Goal: Task Accomplishment & Management: Manage account settings

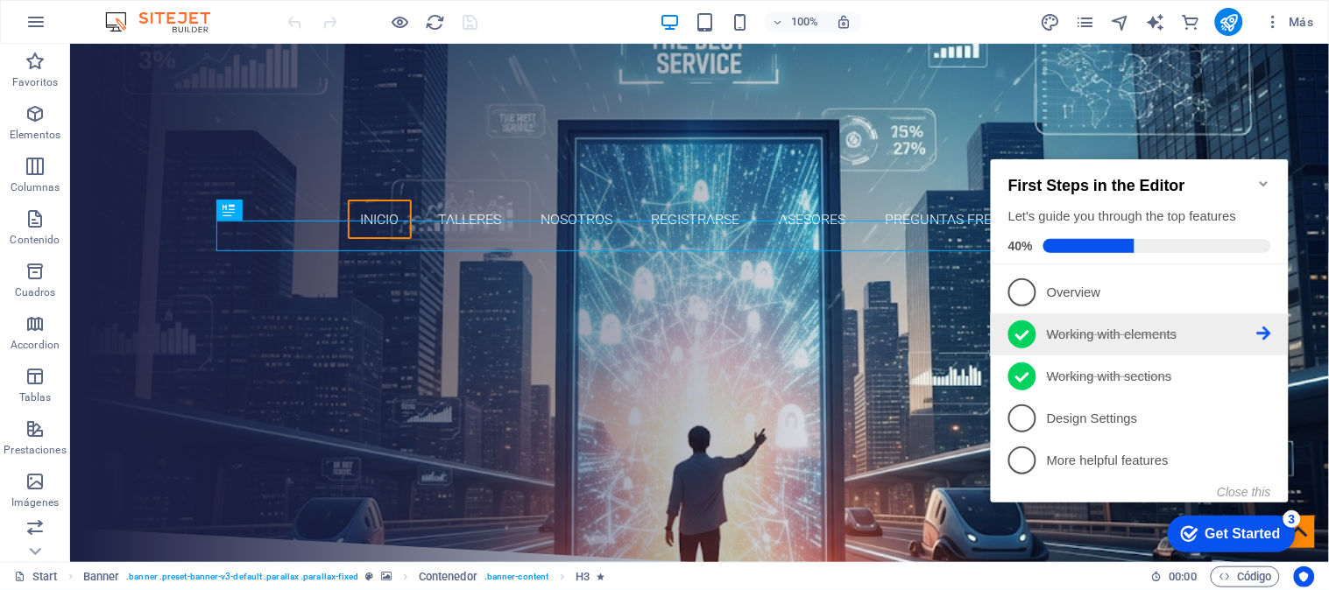
click at [1257, 327] on icon at bounding box center [1263, 333] width 14 height 14
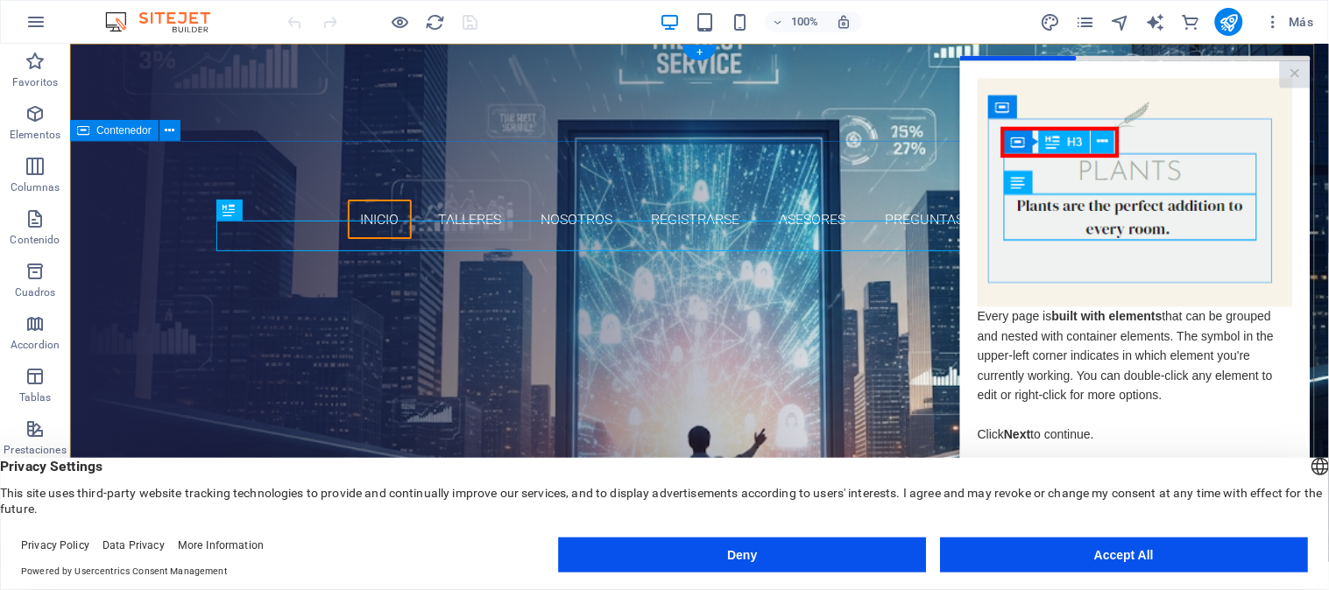
click at [930, 252] on div "Portal de Vidas El mejor servicio Creando oportunidades talleres registrarse" at bounding box center [698, 389] width 1259 height 275
click at [1292, 70] on link "×" at bounding box center [1294, 73] width 31 height 27
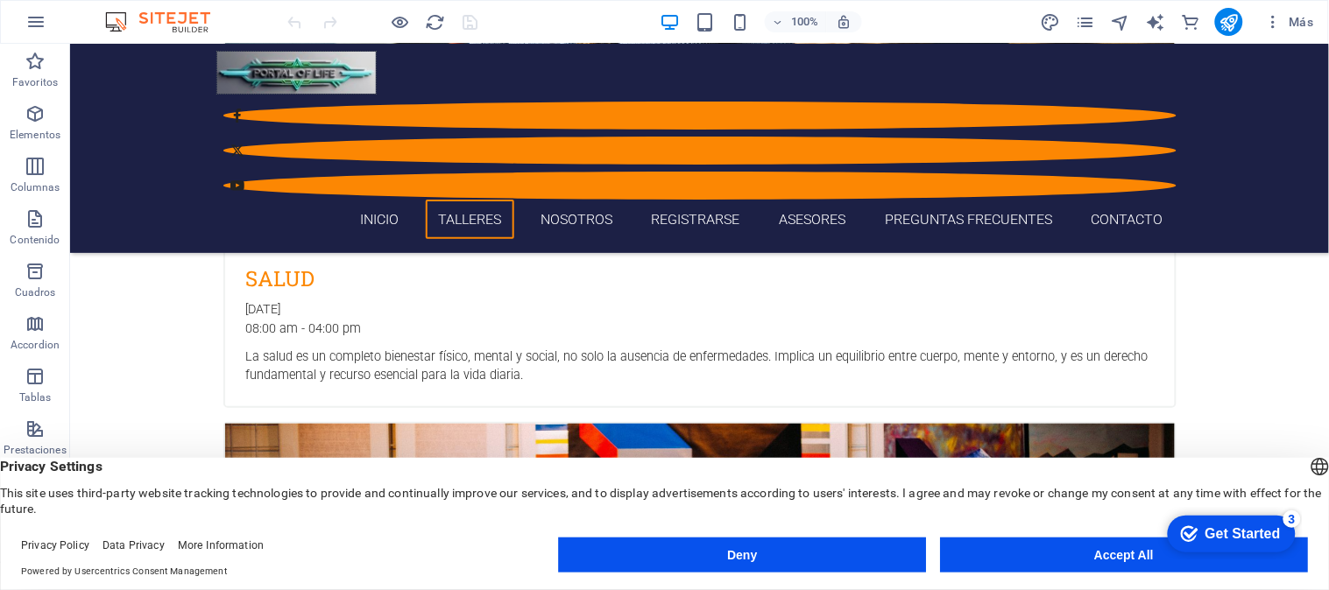
scroll to position [1880, 0]
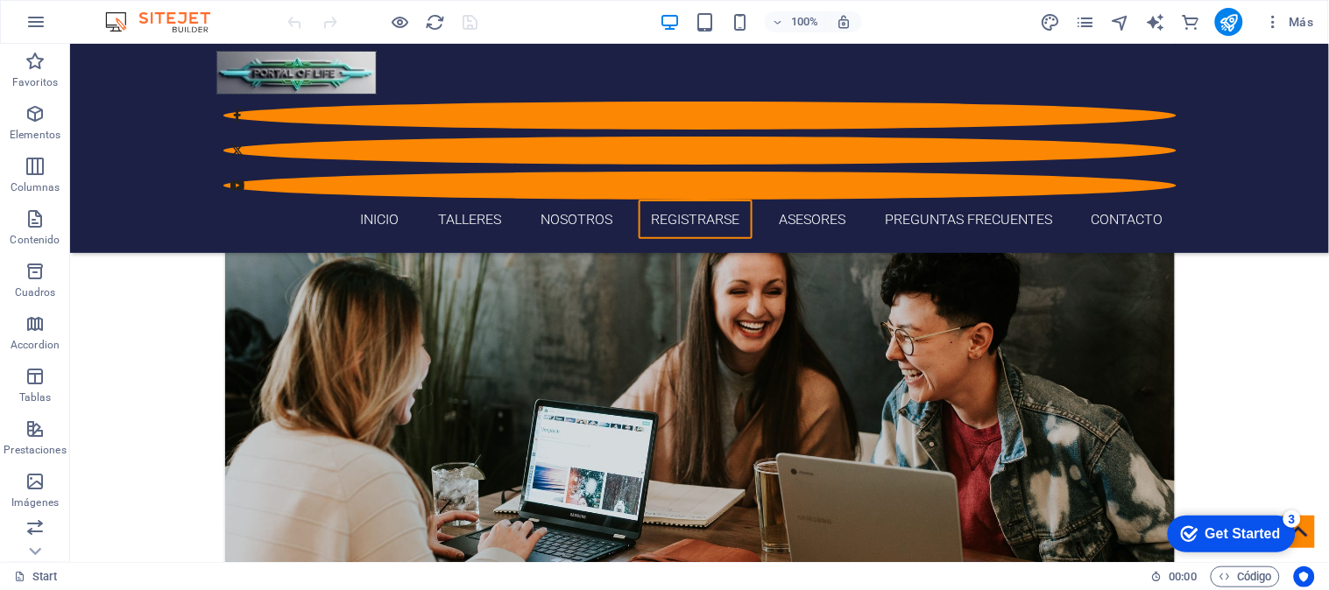
scroll to position [3124, 0]
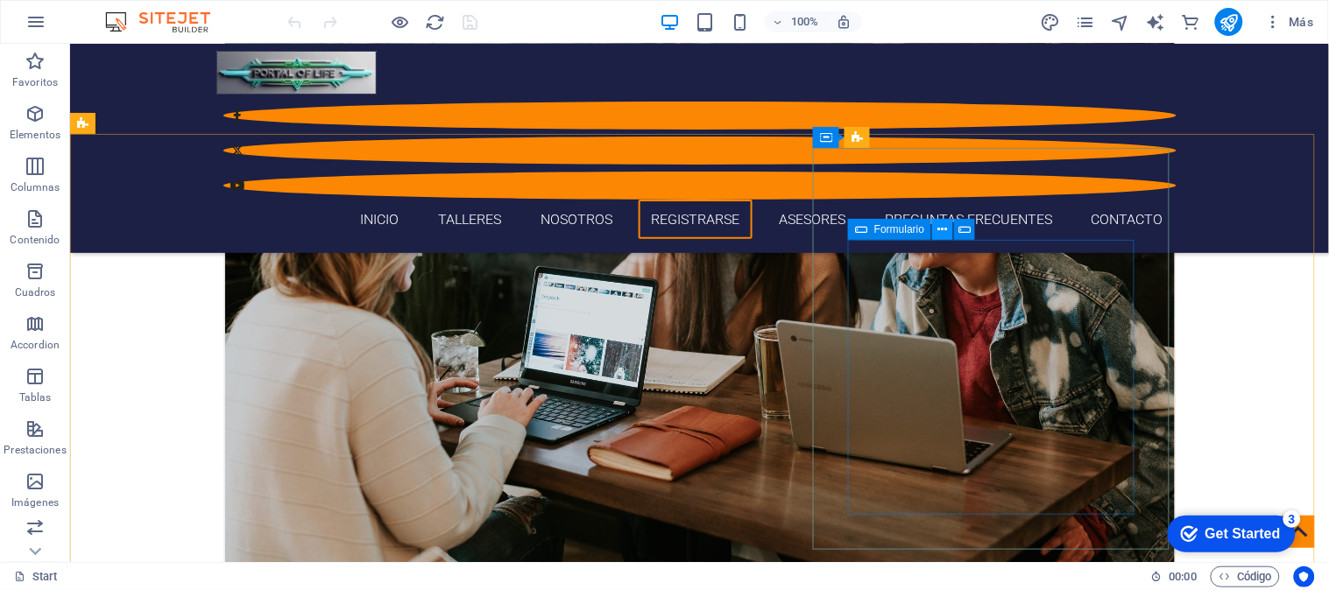
click at [947, 230] on icon at bounding box center [943, 230] width 10 height 18
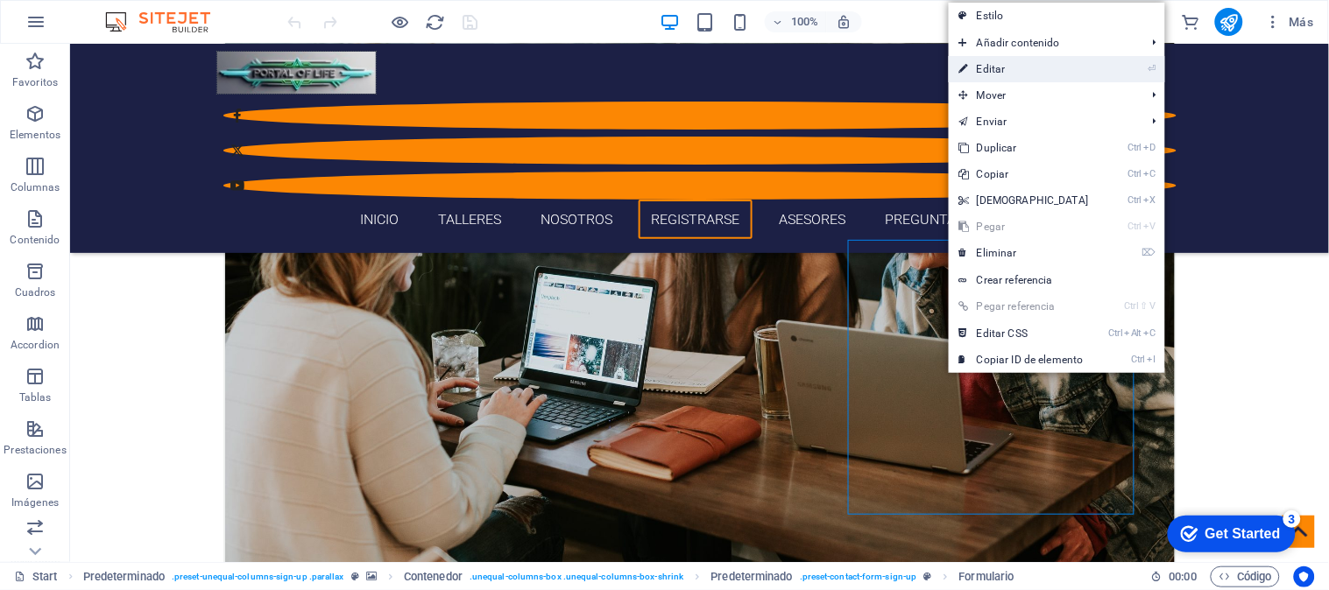
click at [1027, 67] on link "⏎ Editar" at bounding box center [1024, 69] width 151 height 26
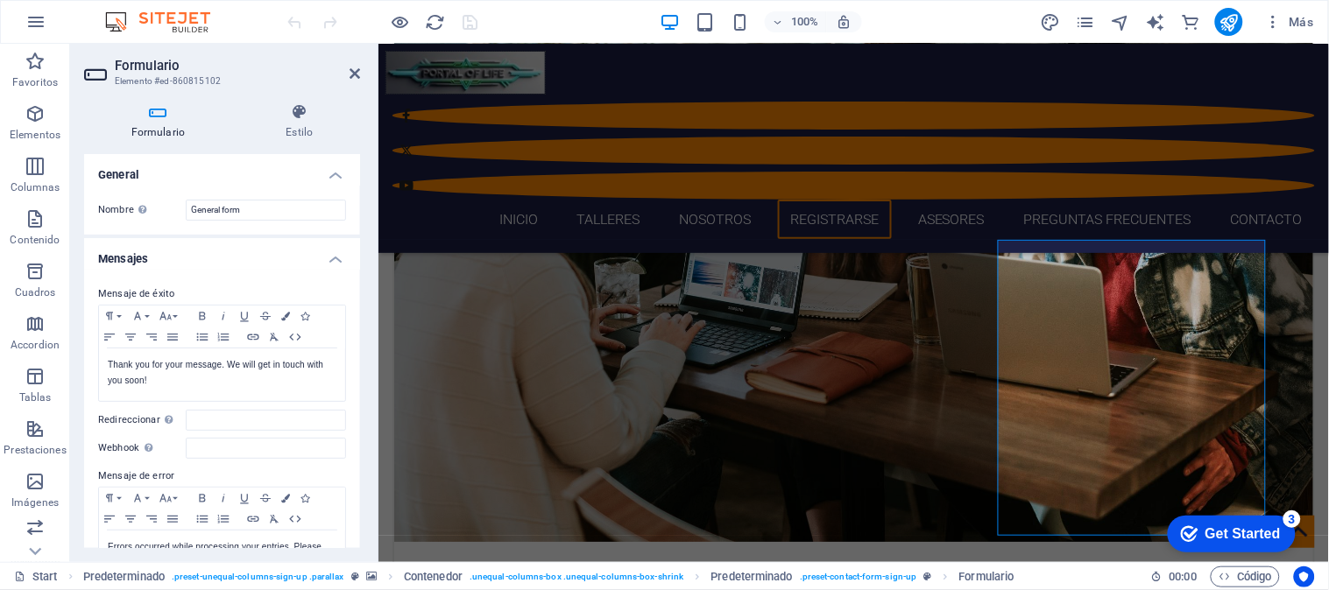
scroll to position [3145, 0]
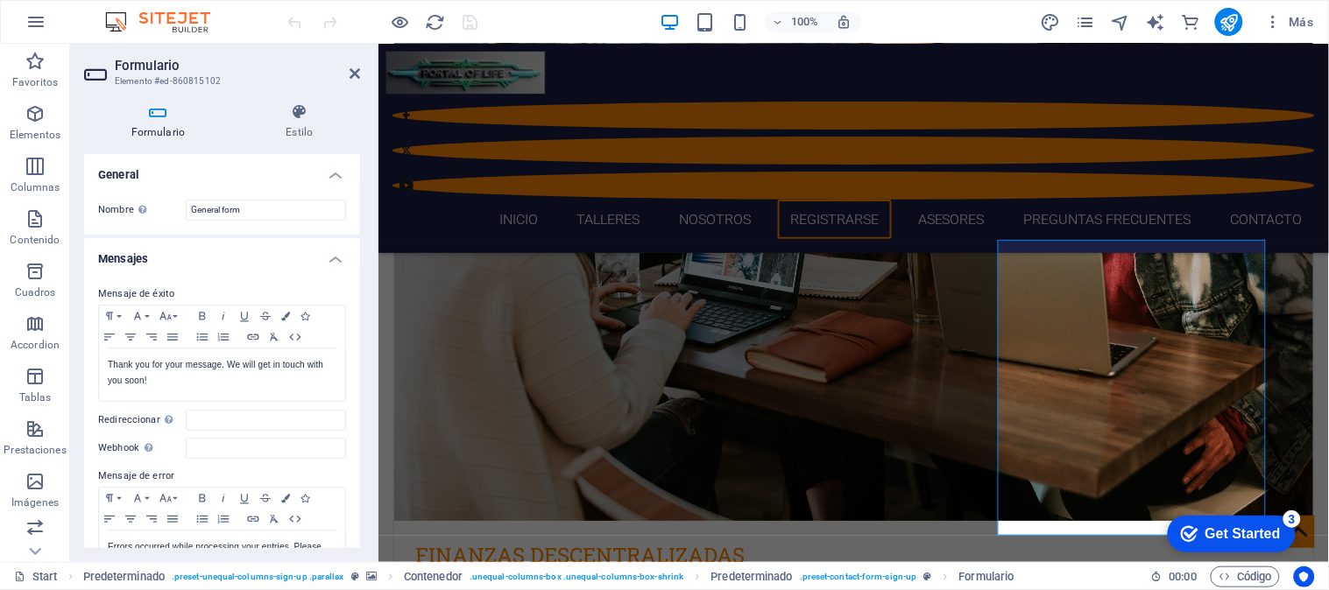
drag, startPoint x: 362, startPoint y: 243, endPoint x: 362, endPoint y: 281, distance: 38.5
click at [362, 281] on div "Formulario Estilo General Nombre Define un nombre para el formulario. General f…" at bounding box center [222, 325] width 304 height 473
click at [220, 450] on input "Webhook Un webhook es una notificación push de este formulario a otro servidor.…" at bounding box center [266, 448] width 160 height 21
click at [234, 413] on input "Redireccionar Defina un destino de redireccionamiento cuando un formulario se e…" at bounding box center [266, 420] width 160 height 21
drag, startPoint x: 361, startPoint y: 184, endPoint x: 353, endPoint y: 243, distance: 59.2
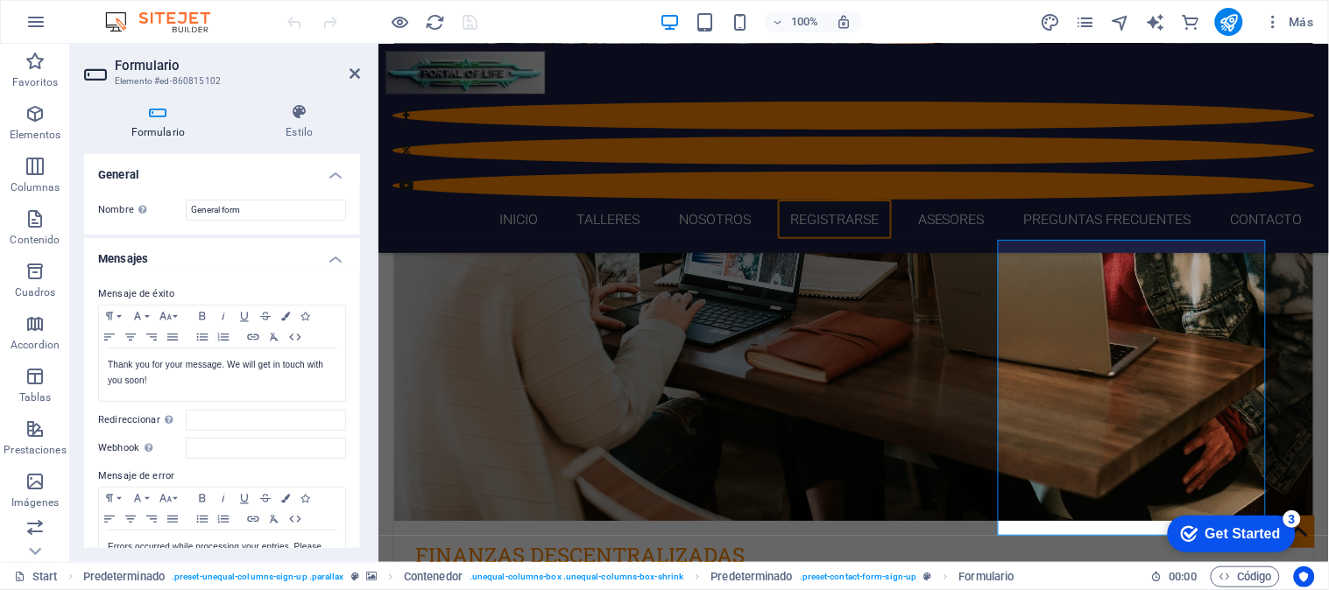
click at [353, 243] on div "Formulario Estilo General Nombre Define un nombre para el formulario. General f…" at bounding box center [222, 325] width 304 height 473
drag, startPoint x: 356, startPoint y: 208, endPoint x: 356, endPoint y: 257, distance: 48.2
click at [356, 257] on div "General Nombre Define un nombre para el formulario. General form Mensajes Mensa…" at bounding box center [222, 351] width 276 height 394
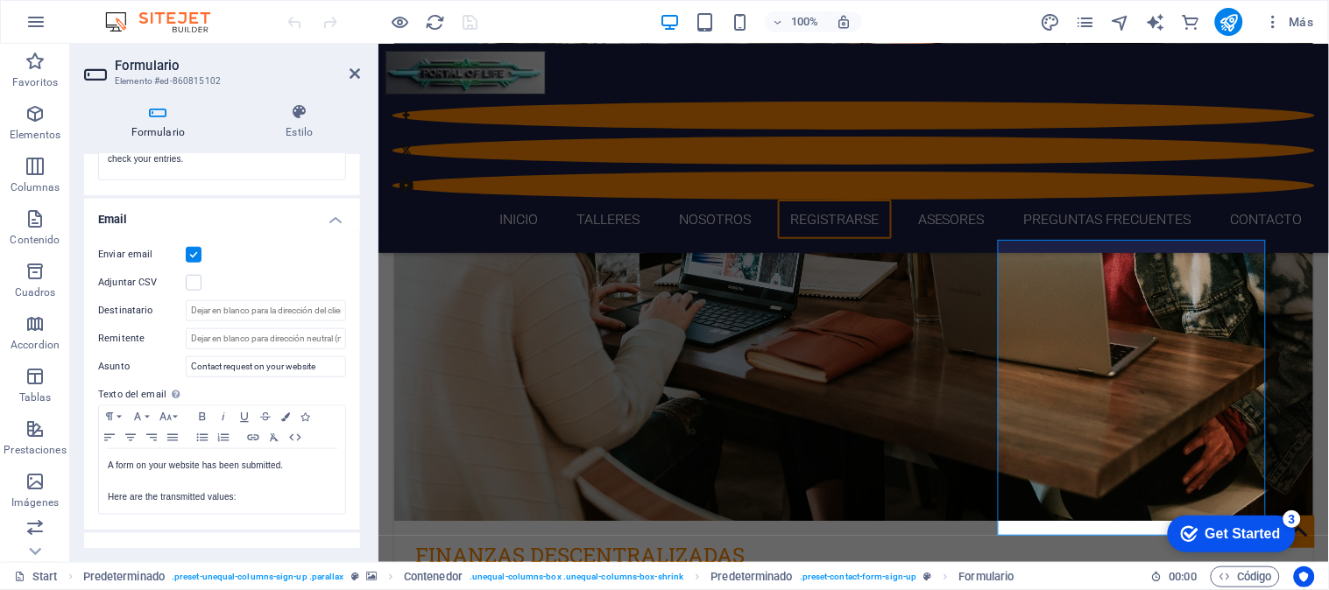
scroll to position [410, 0]
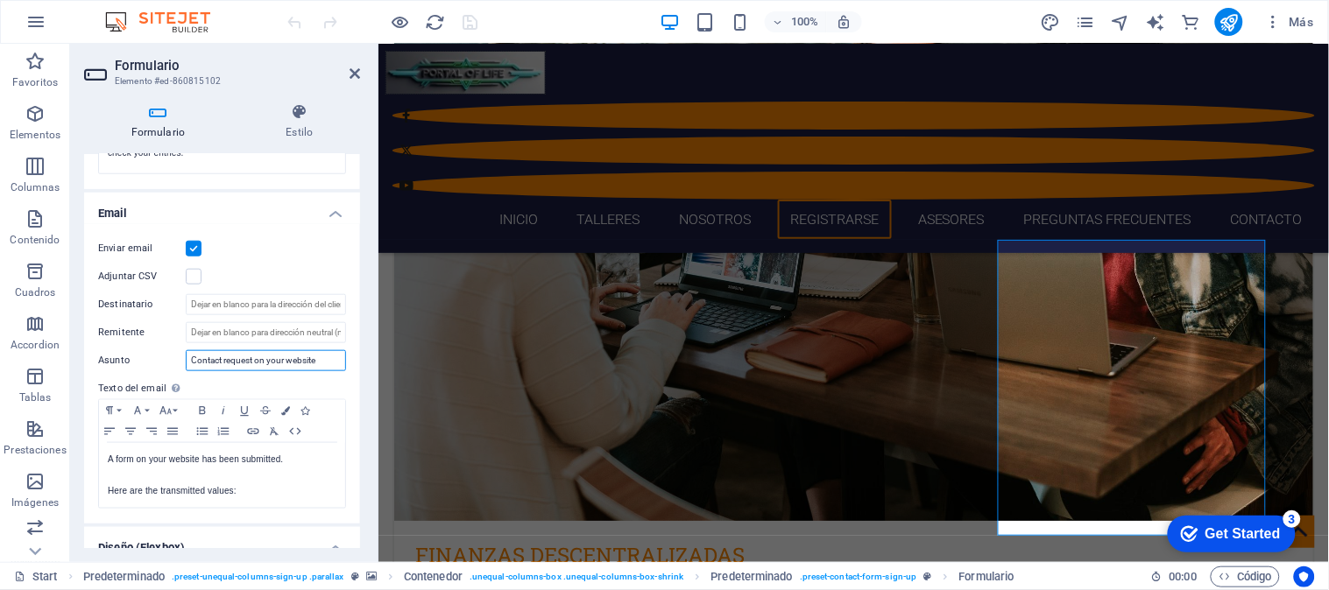
click at [326, 357] on input "Contact request on your website" at bounding box center [266, 360] width 160 height 21
type input "C"
type input "Registro de Talleres"
click at [210, 310] on input "Destinatario" at bounding box center [266, 304] width 160 height 21
type input "p"
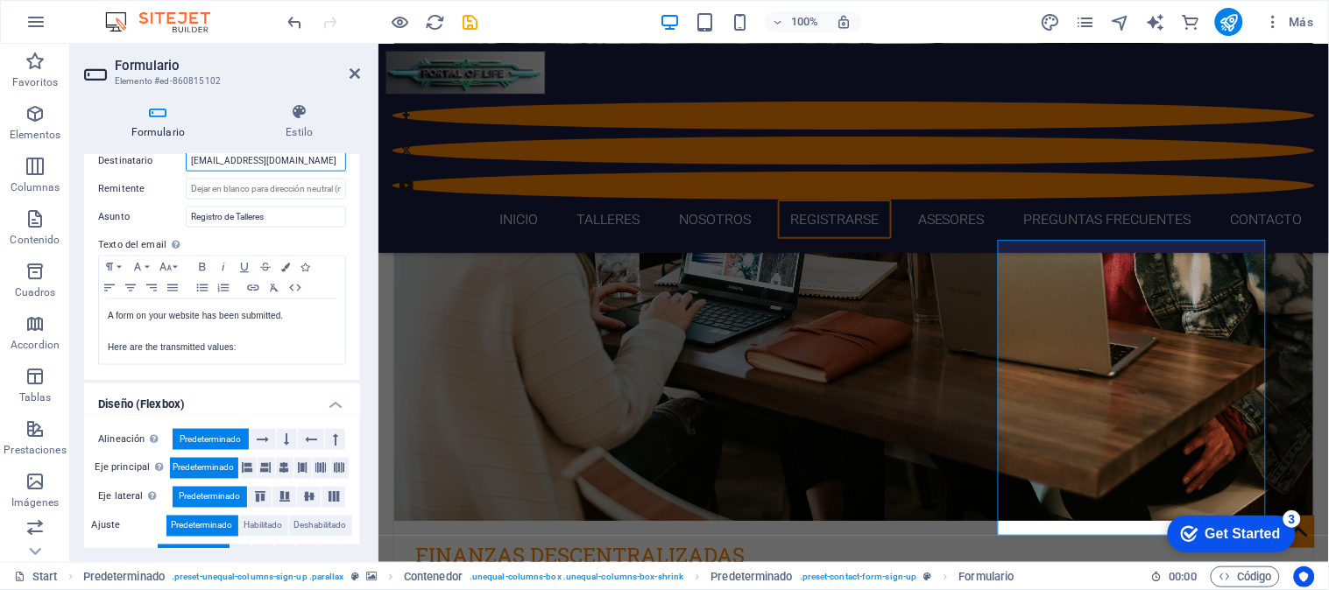
scroll to position [584, 0]
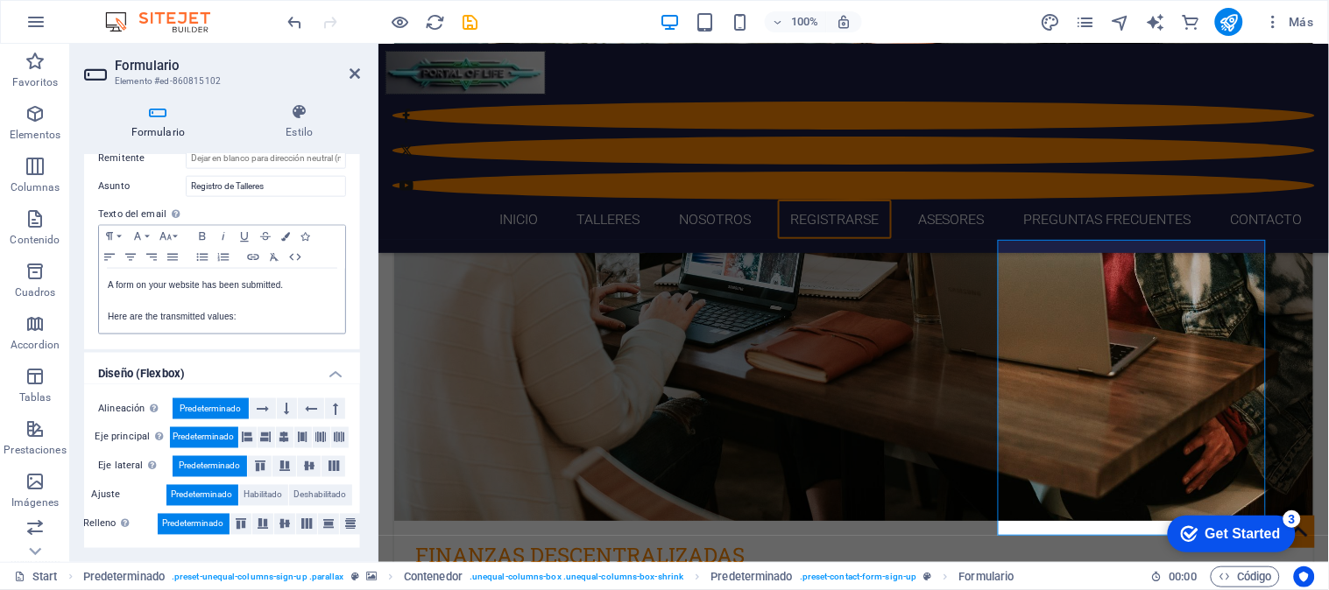
type input "[EMAIL_ADDRESS][DOMAIN_NAME]"
drag, startPoint x: 308, startPoint y: 287, endPoint x: 98, endPoint y: 272, distance: 210.7
click at [99, 272] on div "A form on your website has been submitted. Here are the transmitted values:" at bounding box center [222, 301] width 246 height 65
copy p "A form on your website has been submitted."
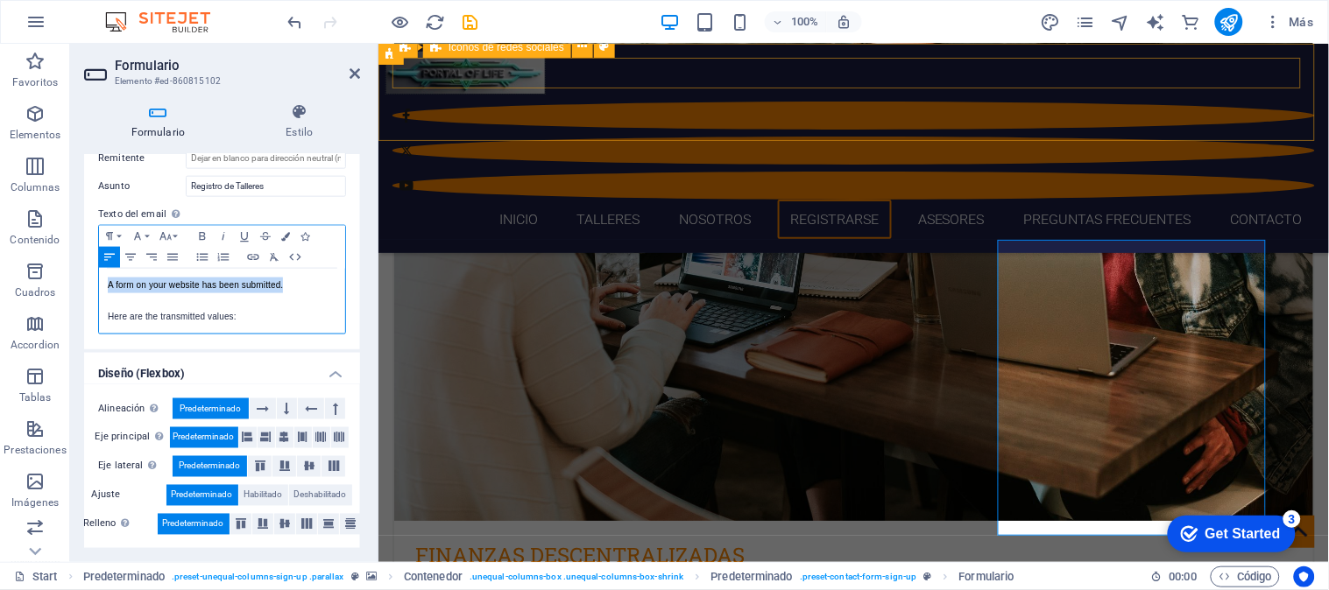
click at [283, 287] on p "A form on your website has been submitted." at bounding box center [222, 286] width 229 height 16
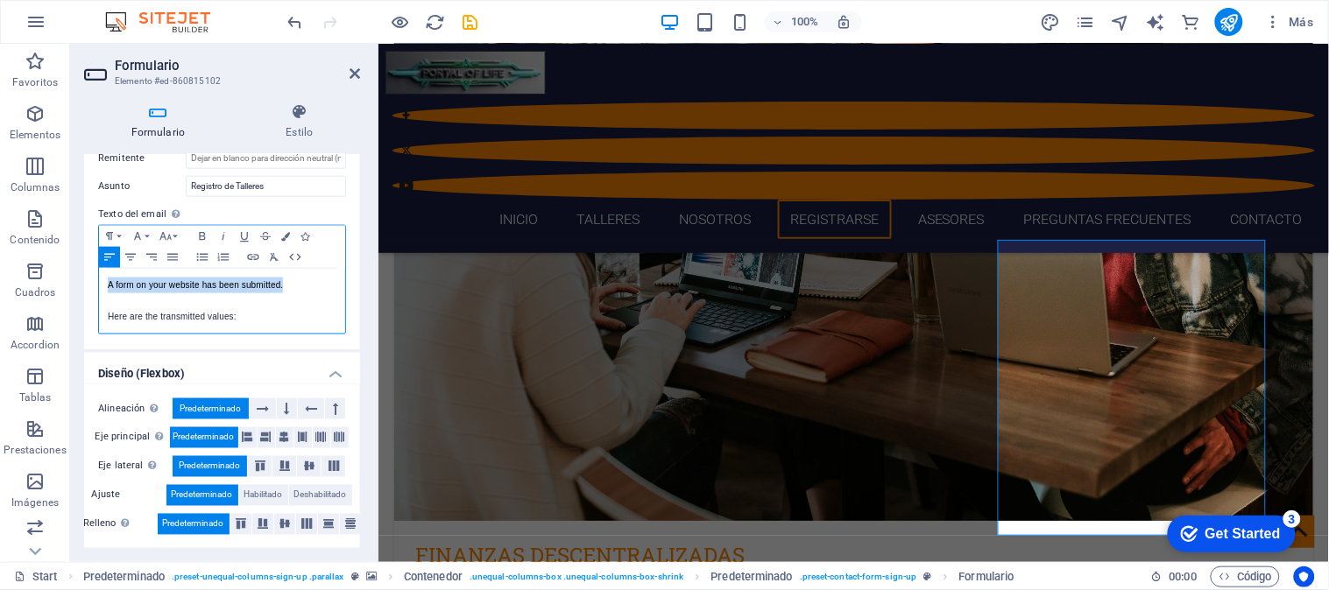
click at [283, 287] on p "A form on your website has been submitted." at bounding box center [222, 286] width 229 height 16
click at [282, 286] on p "A form on your website has been submitted." at bounding box center [222, 286] width 229 height 16
copy p "Here are the transmitted values:"
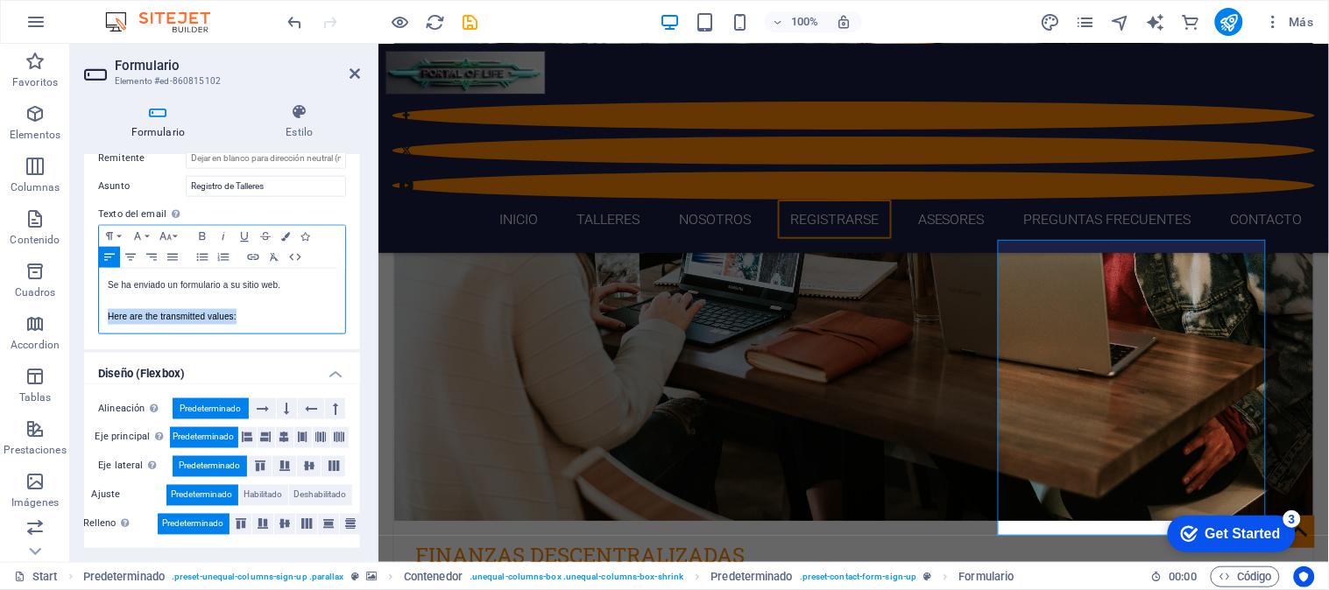
click at [254, 310] on p "Here are the transmitted values:" at bounding box center [222, 317] width 229 height 16
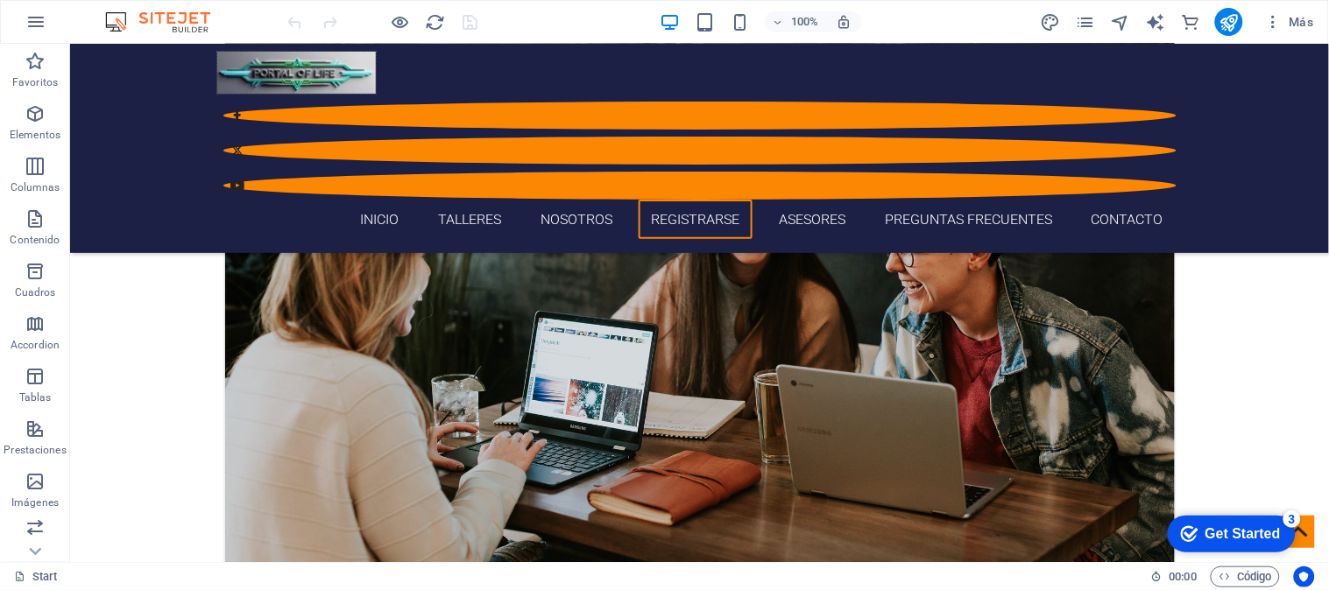
scroll to position [3109, 0]
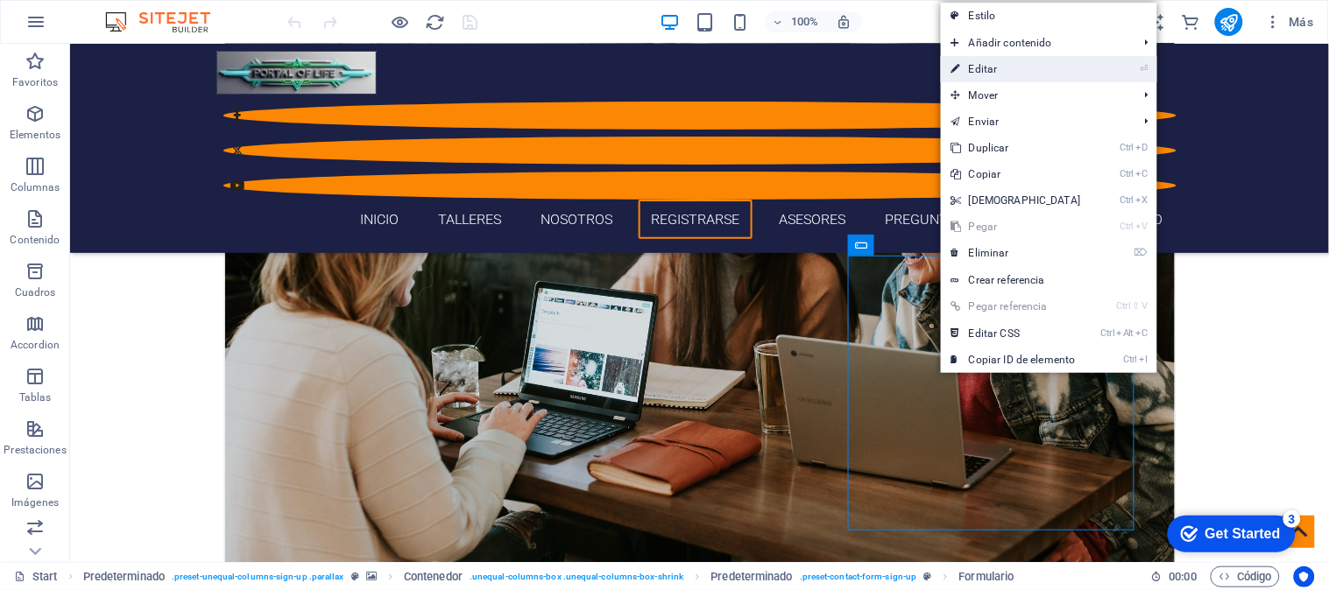
click at [978, 63] on link "⏎ Editar" at bounding box center [1016, 69] width 151 height 26
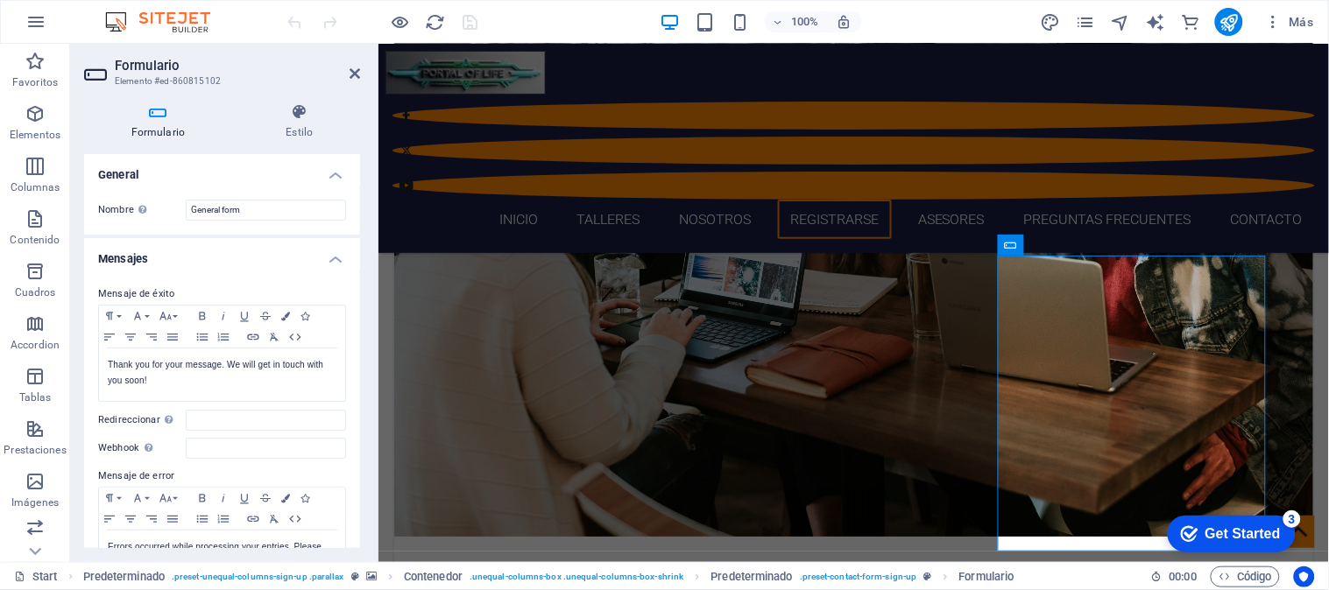
drag, startPoint x: 360, startPoint y: 261, endPoint x: 369, endPoint y: 348, distance: 87.2
click at [369, 348] on div "Formulario Estilo General Nombre Define un nombre para el formulario. General f…" at bounding box center [222, 325] width 304 height 473
click at [259, 418] on input "Redireccionar Defina un destino de redireccionamiento cuando un formulario se e…" at bounding box center [266, 420] width 160 height 21
type input "P"
type input "[EMAIL_ADDRESS][DOMAIN_NAME]"
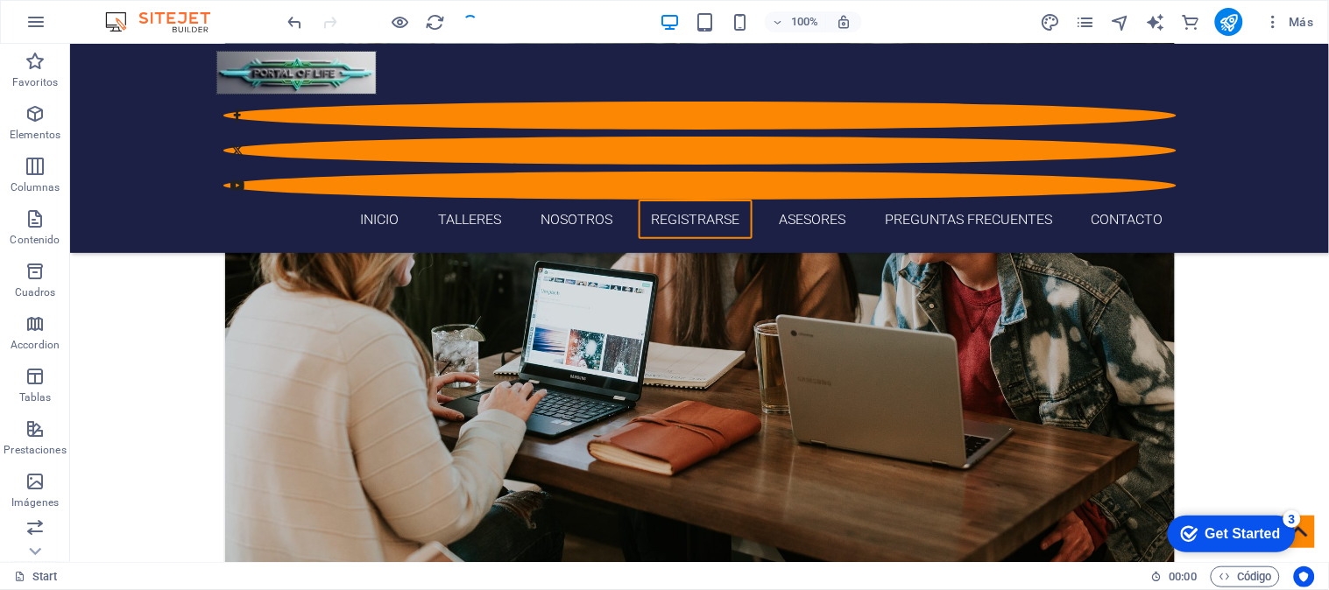
scroll to position [3109, 0]
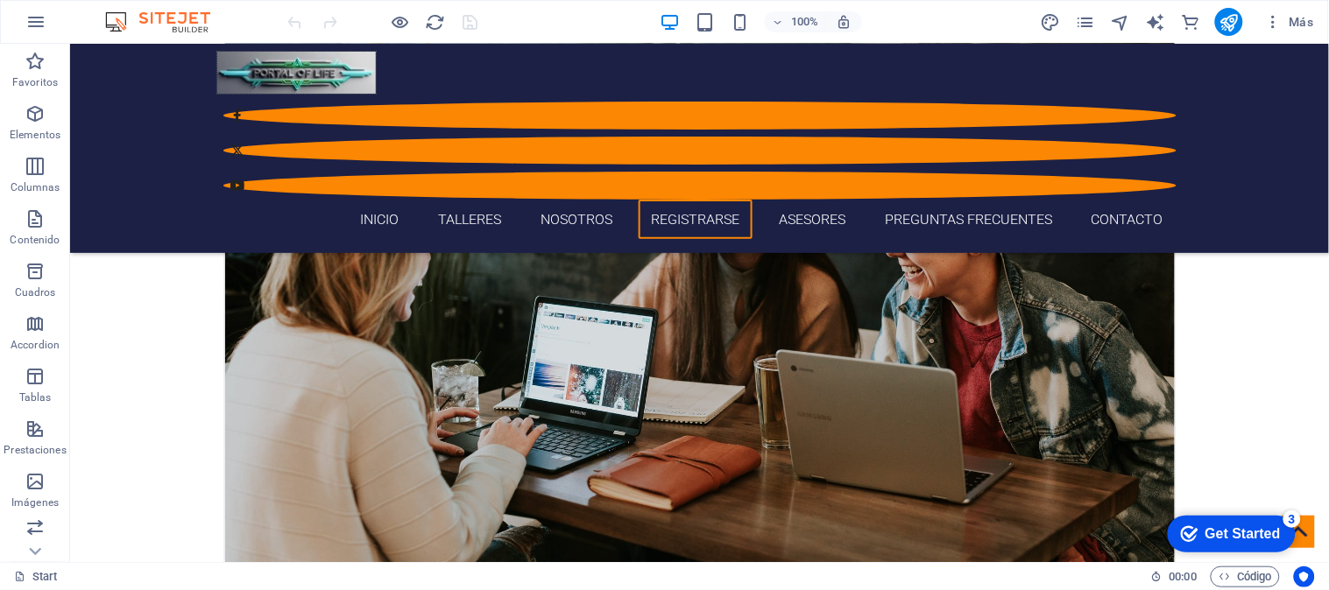
scroll to position [3050, 0]
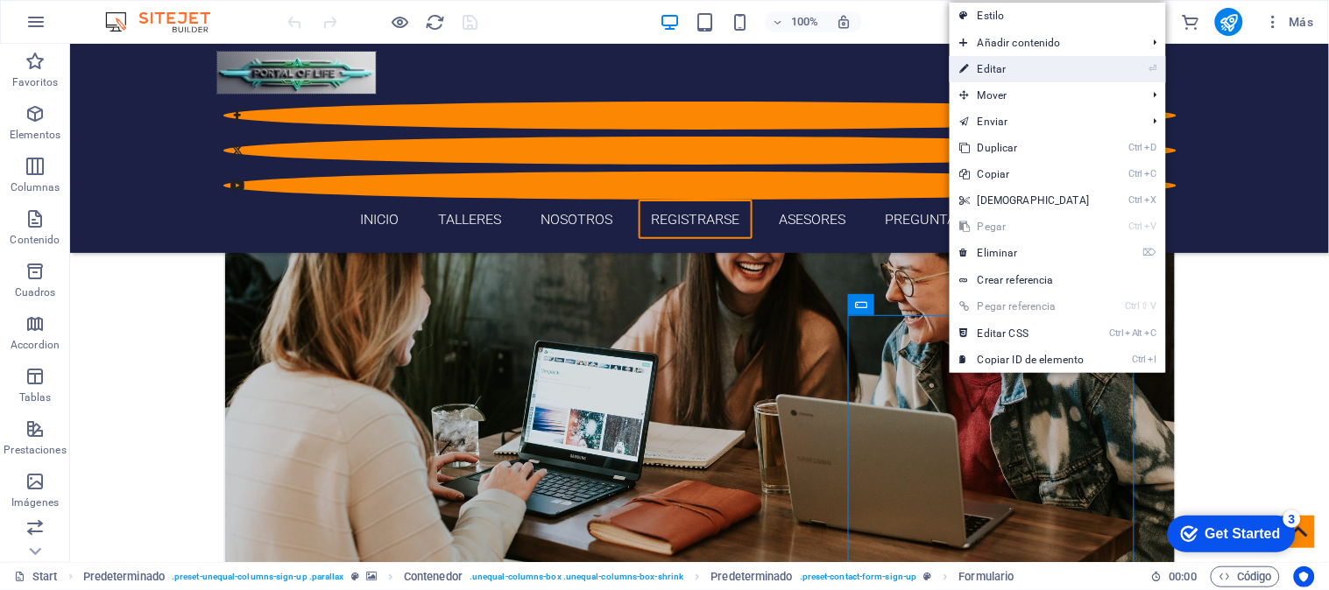
click at [0, 0] on link "⏎ Editar" at bounding box center [0, 0] width 0 height 0
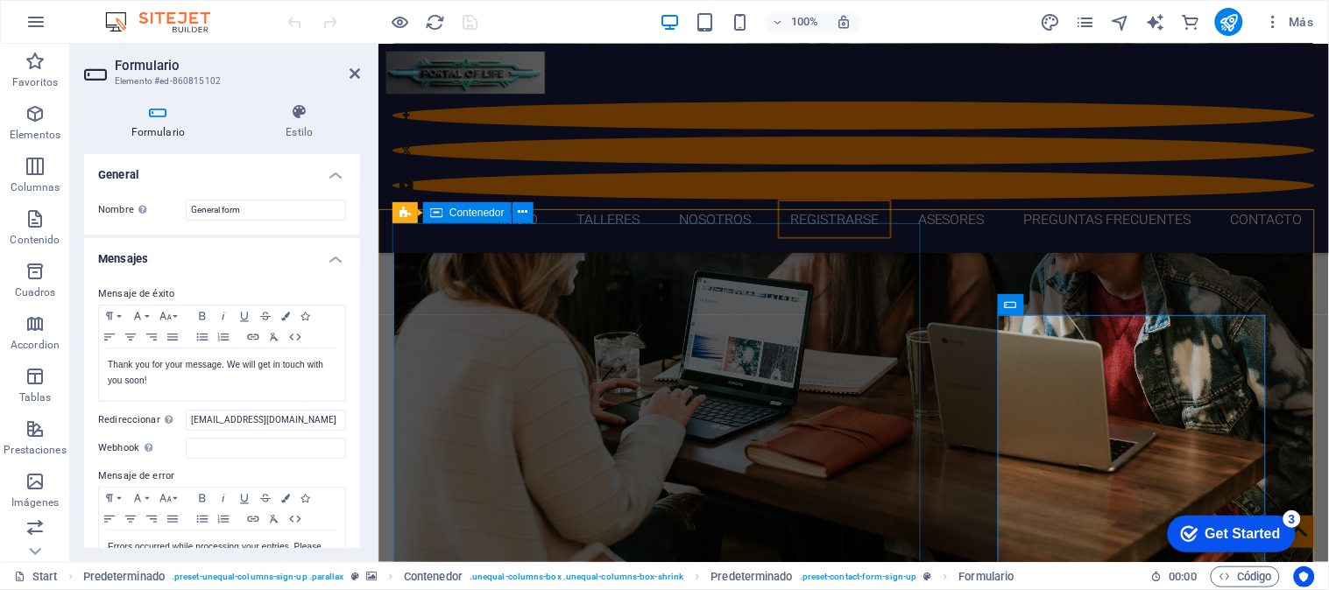
scroll to position [3070, 0]
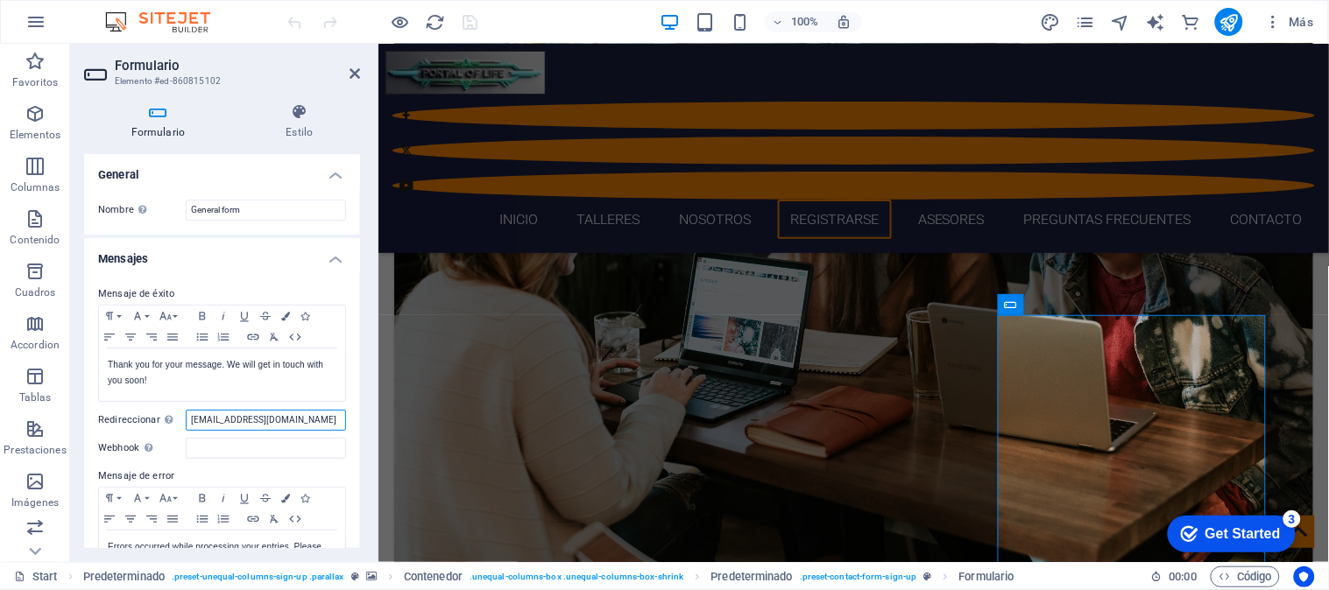
click at [318, 413] on input "[EMAIL_ADDRESS][DOMAIN_NAME]" at bounding box center [266, 420] width 160 height 21
type input "p"
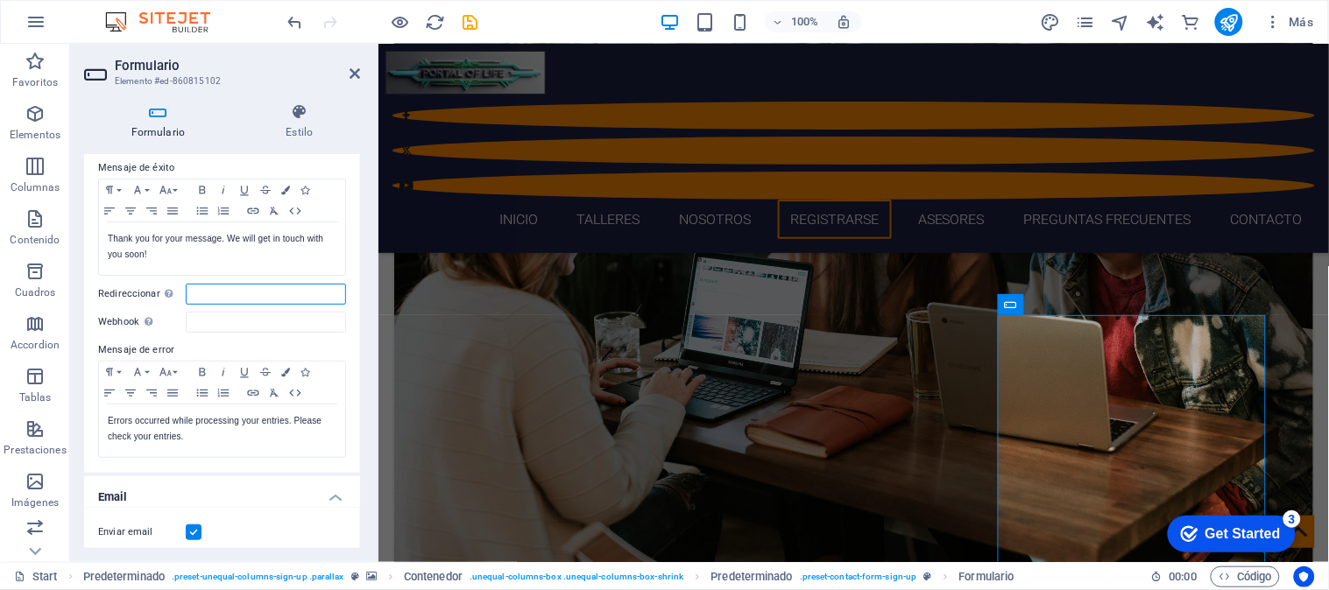
scroll to position [182, 0]
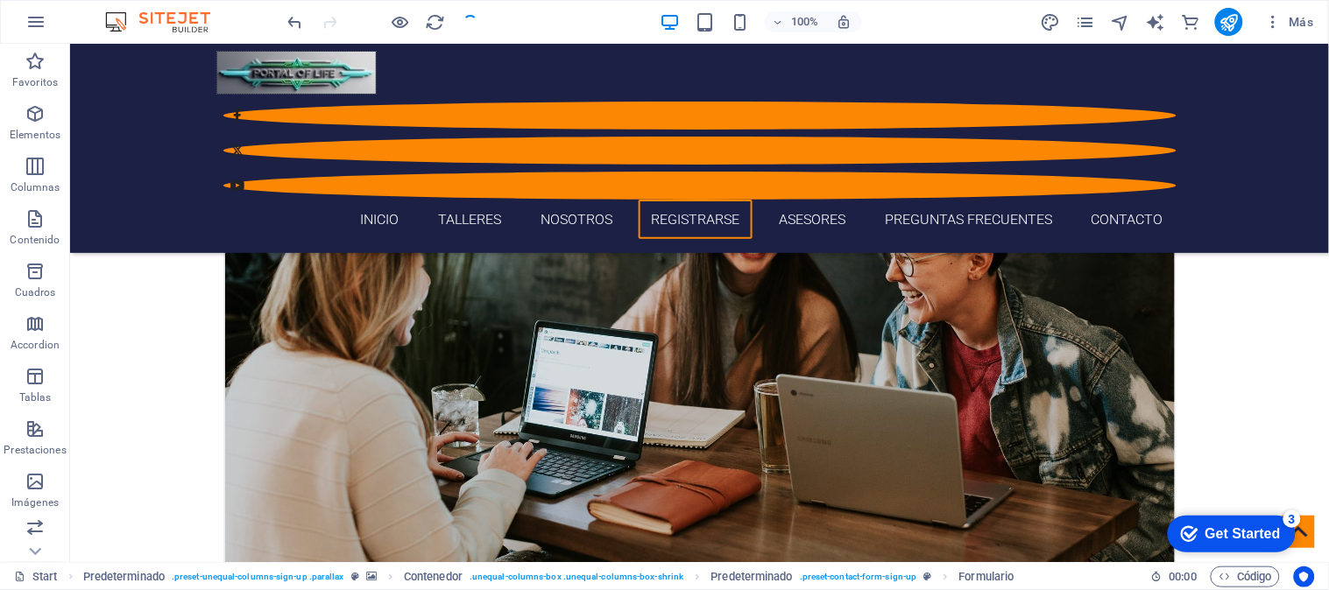
scroll to position [3050, 0]
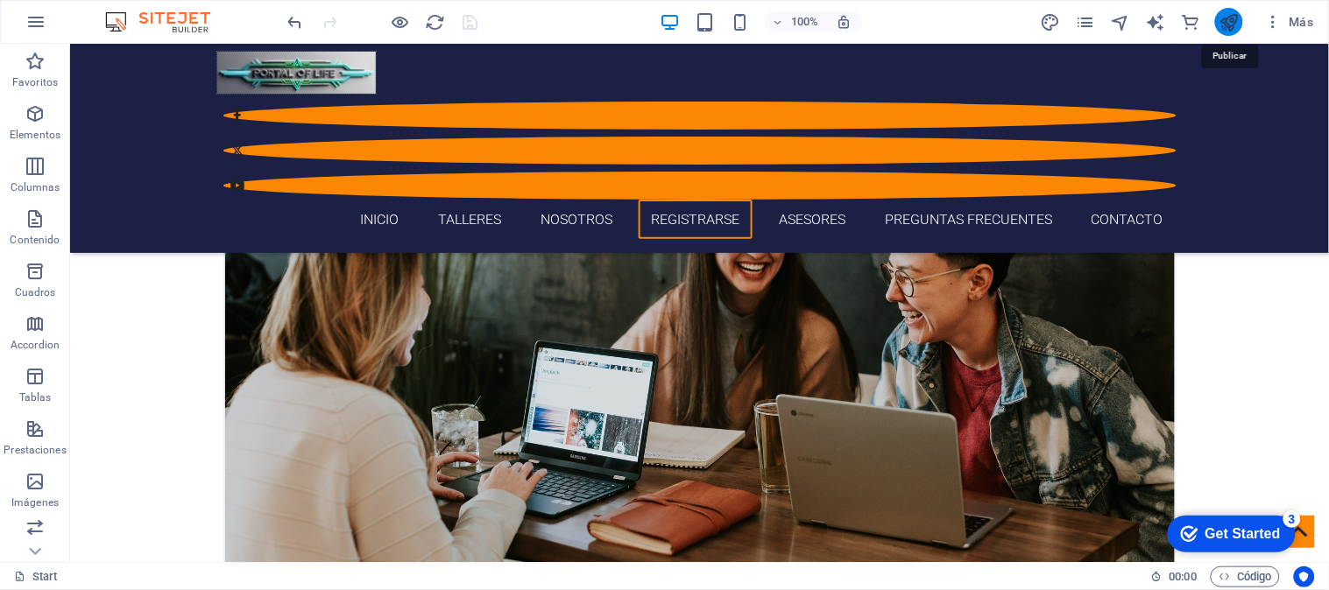
click at [1232, 13] on icon "publish" at bounding box center [1229, 22] width 20 height 20
